Goal: Unclear: Browse casually

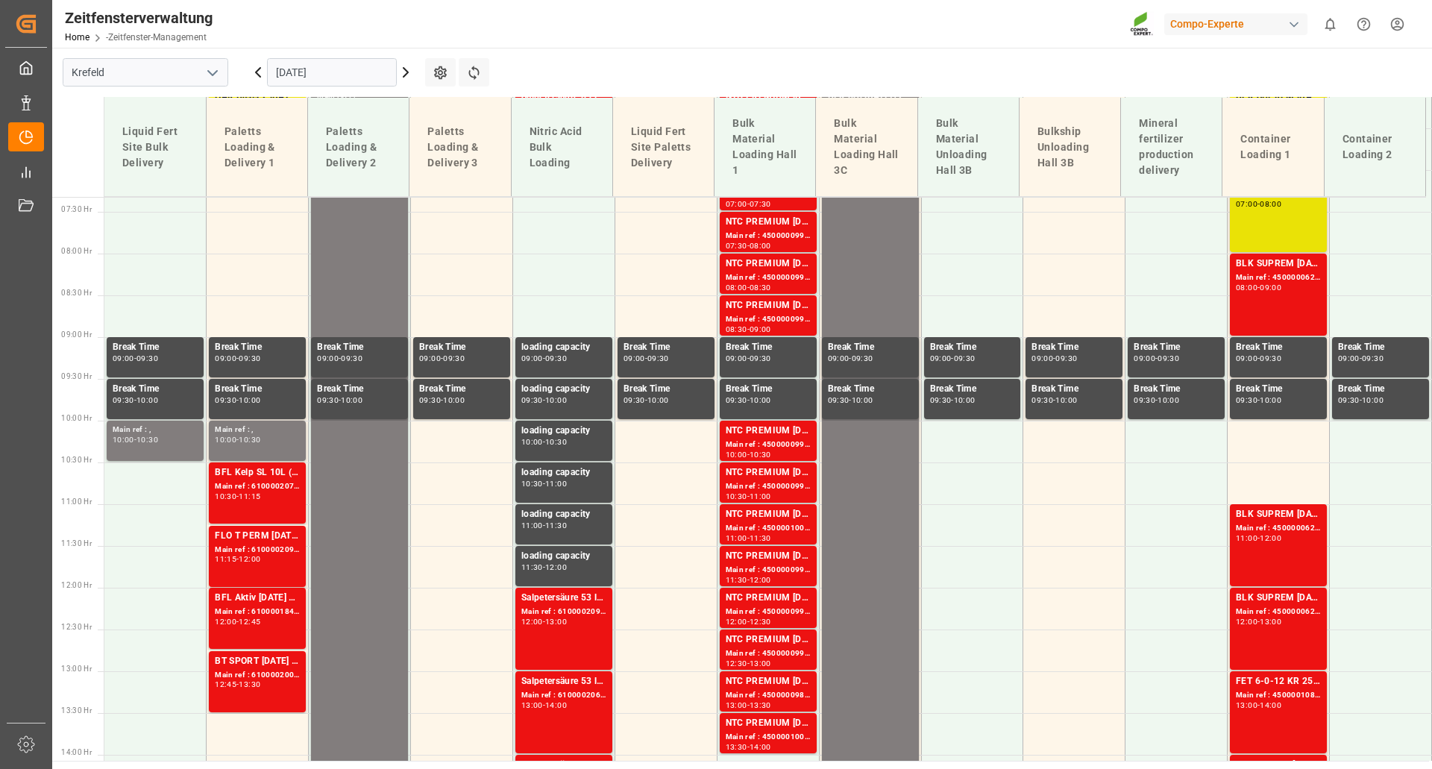
scroll to position [622, 0]
